Goal: Task Accomplishment & Management: Use online tool/utility

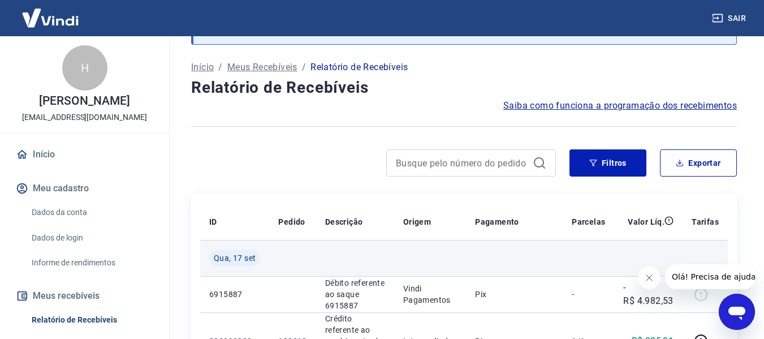
scroll to position [113, 0]
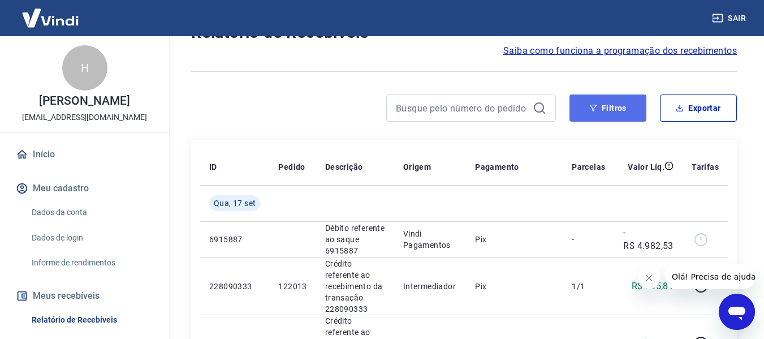
click at [583, 101] on button "Filtros" at bounding box center [608, 107] width 77 height 27
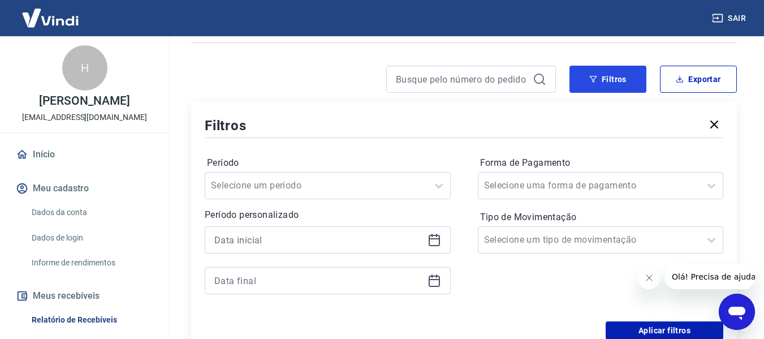
scroll to position [226, 0]
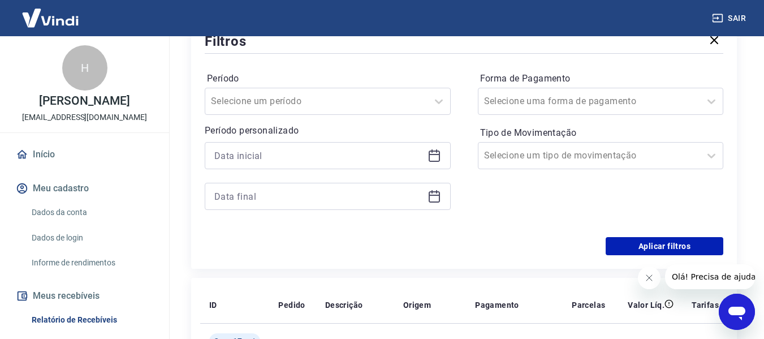
click at [434, 156] on icon at bounding box center [435, 156] width 14 height 14
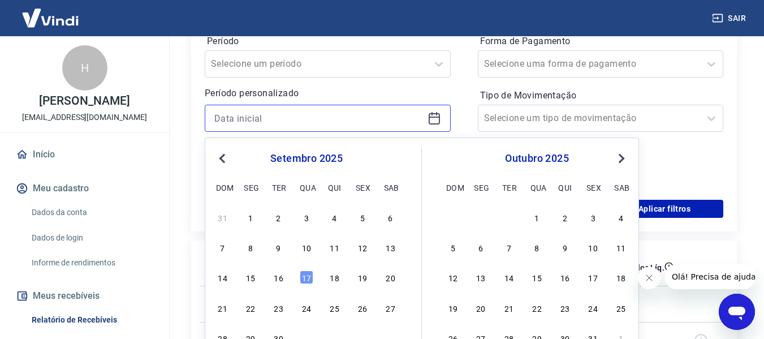
scroll to position [283, 0]
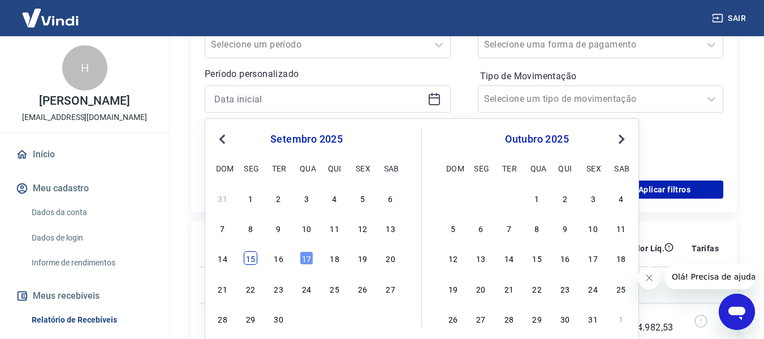
click at [251, 258] on div "15" at bounding box center [251, 258] width 14 height 14
type input "[DATE]"
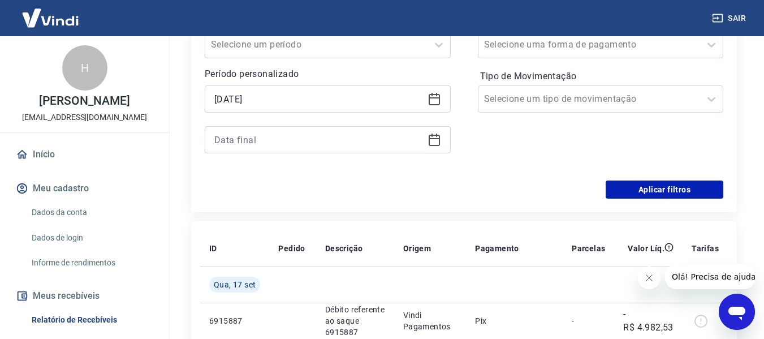
click at [434, 142] on icon at bounding box center [435, 140] width 14 height 14
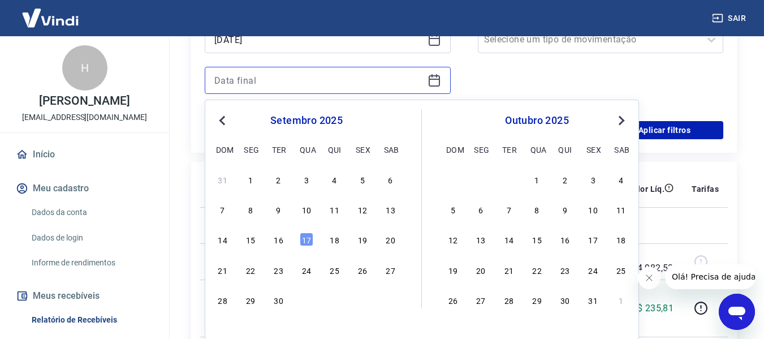
scroll to position [396, 0]
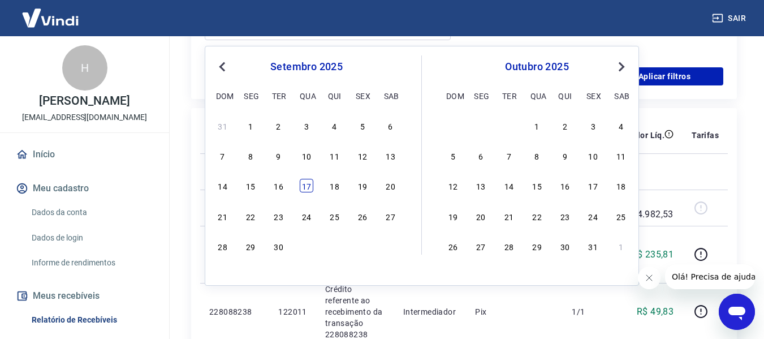
click at [311, 182] on div "17" at bounding box center [307, 186] width 14 height 14
type input "[DATE]"
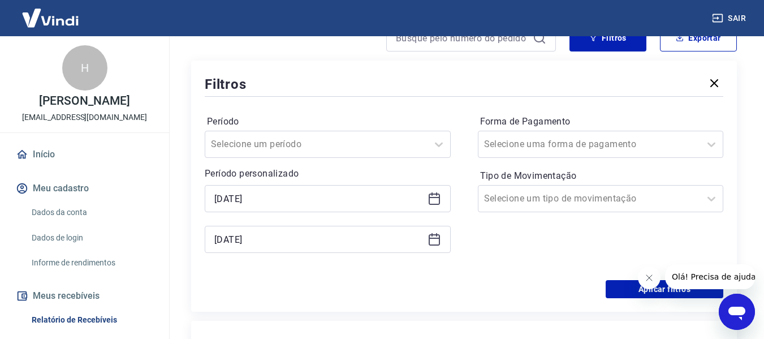
scroll to position [170, 0]
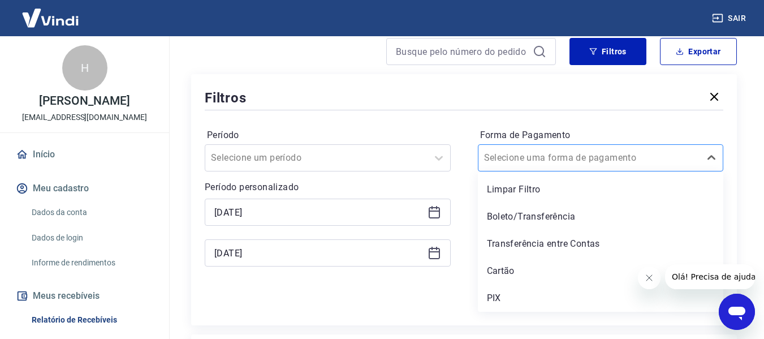
click at [560, 158] on input "Forma de Pagamento" at bounding box center [541, 158] width 114 height 14
click at [494, 295] on div "PIX" at bounding box center [601, 298] width 246 height 23
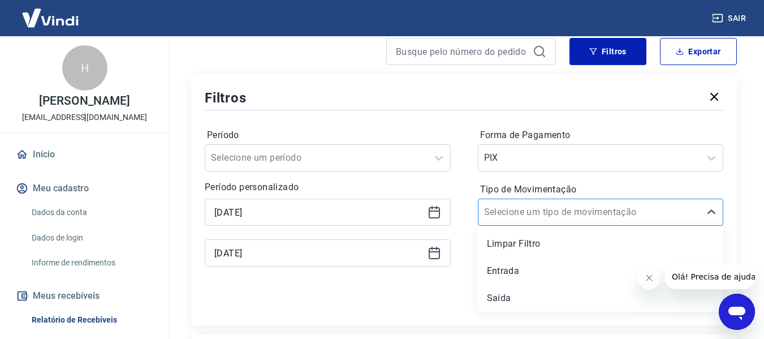
click at [525, 216] on input "Tipo de Movimentação" at bounding box center [541, 212] width 114 height 14
click at [506, 268] on div "Entrada" at bounding box center [601, 271] width 246 height 23
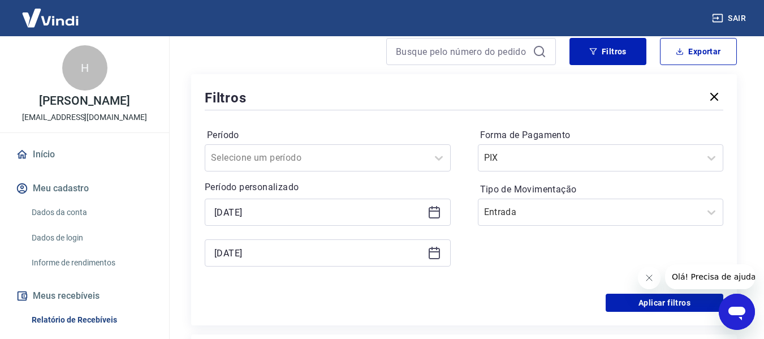
scroll to position [226, 0]
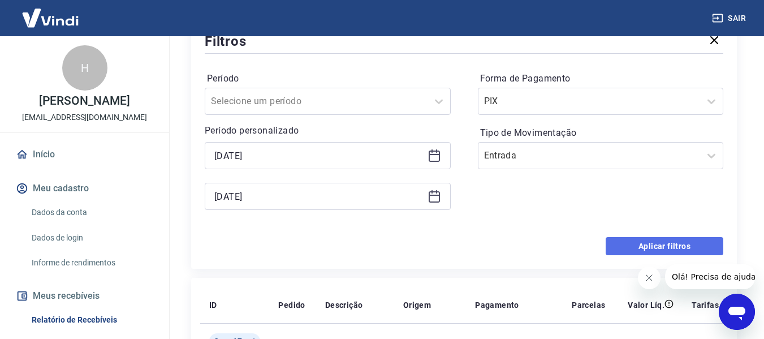
click at [666, 244] on button "Aplicar filtros" at bounding box center [665, 246] width 118 height 18
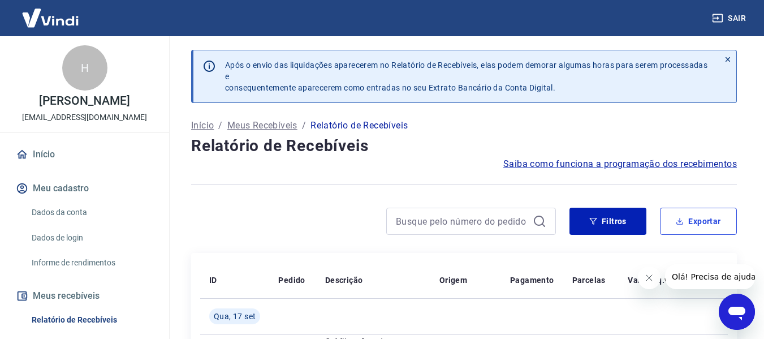
drag, startPoint x: 699, startPoint y: 215, endPoint x: 689, endPoint y: 210, distance: 11.6
click at [699, 215] on button "Exportar" at bounding box center [698, 221] width 77 height 27
type input "[DATE]"
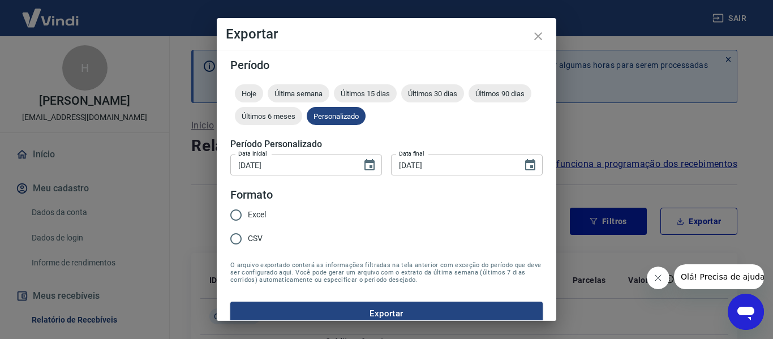
click at [236, 217] on input "Excel" at bounding box center [236, 215] width 24 height 24
radio input "true"
drag, startPoint x: 369, startPoint y: 311, endPoint x: 340, endPoint y: 300, distance: 31.0
click at [369, 310] on button "Exportar" at bounding box center [386, 313] width 312 height 24
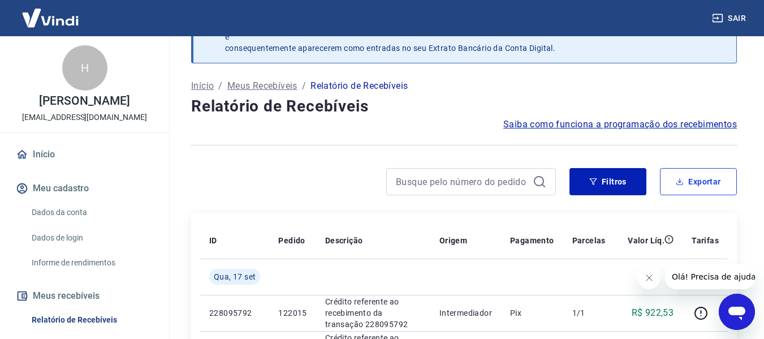
scroll to position [113, 0]
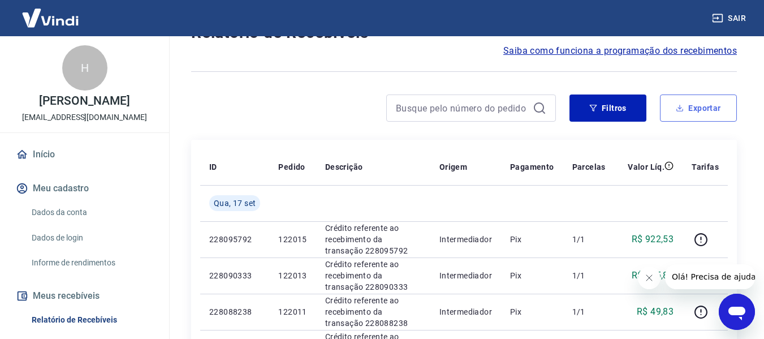
click at [687, 106] on button "Exportar" at bounding box center [698, 107] width 77 height 27
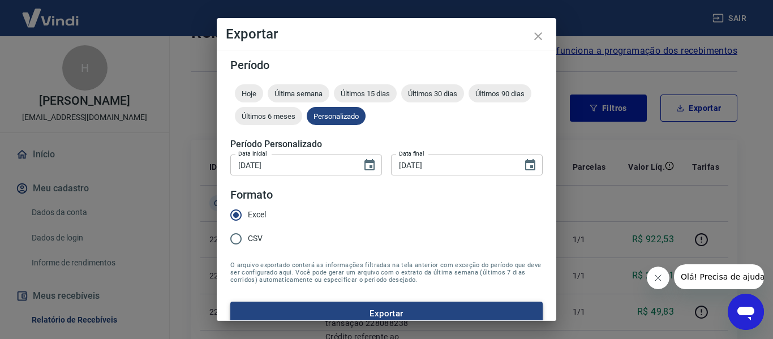
click at [382, 314] on button "Exportar" at bounding box center [386, 313] width 312 height 24
